Goal: Task Accomplishment & Management: Use online tool/utility

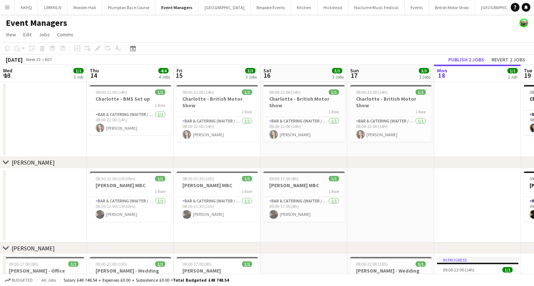
scroll to position [0, 250]
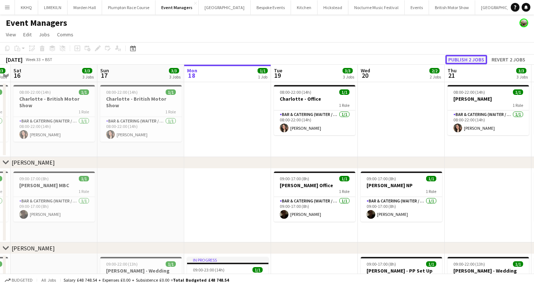
click at [457, 61] on button "Publish 2 jobs" at bounding box center [466, 59] width 42 height 9
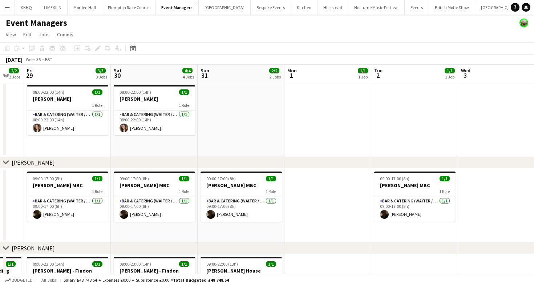
scroll to position [0, 329]
